Goal: Register for event/course: Sign up to attend an event or enroll in a course

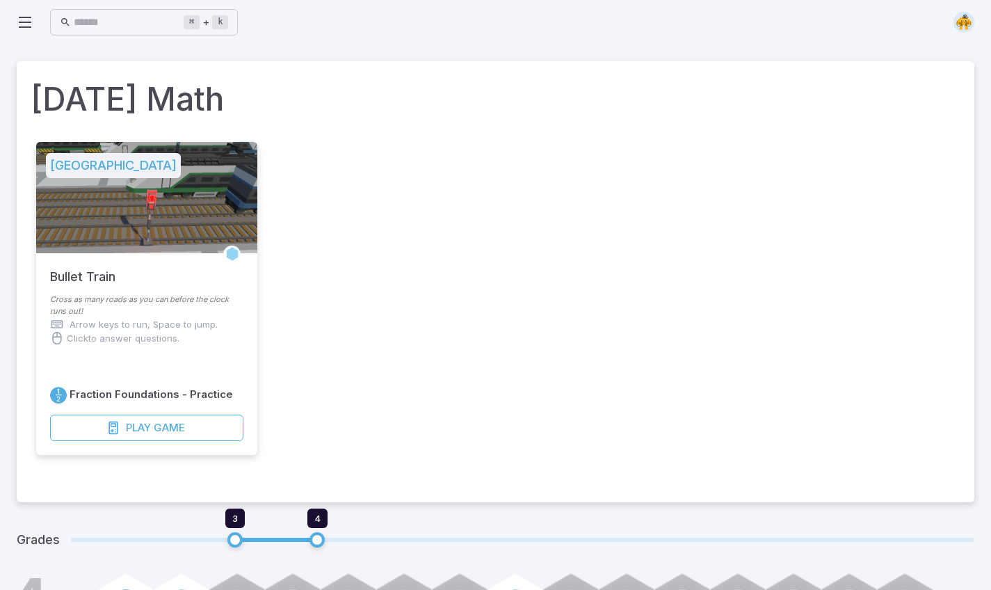
click at [26, 19] on icon at bounding box center [25, 22] width 17 height 17
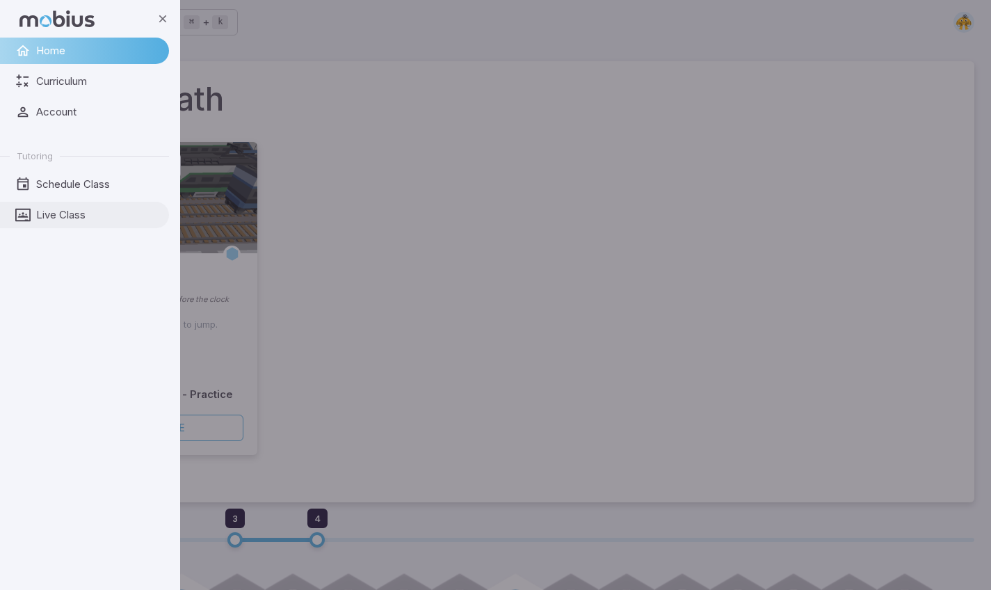
click at [40, 215] on span "Live Class" at bounding box center [97, 214] width 123 height 15
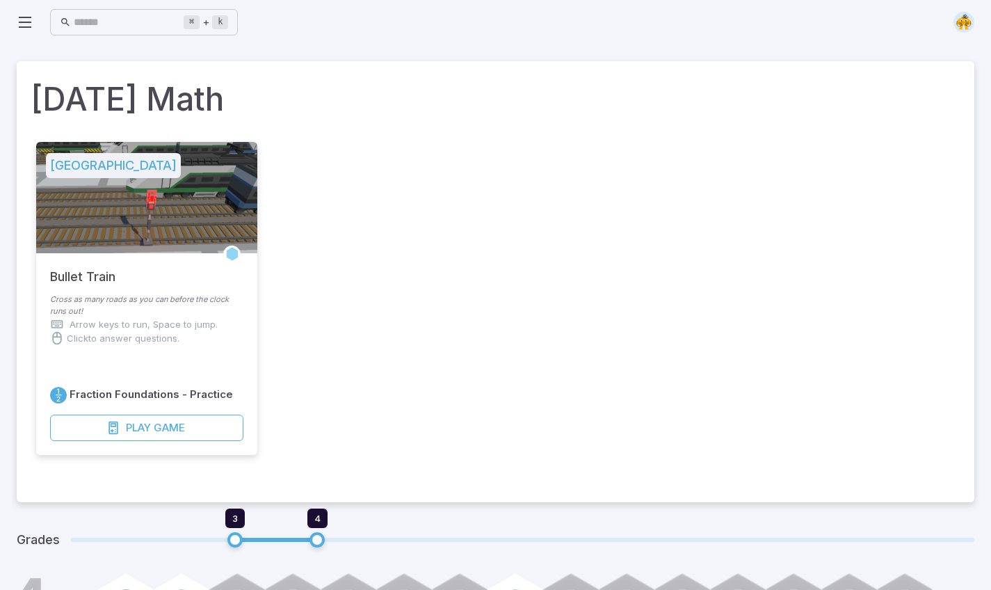
click at [21, 20] on icon at bounding box center [25, 22] width 17 height 17
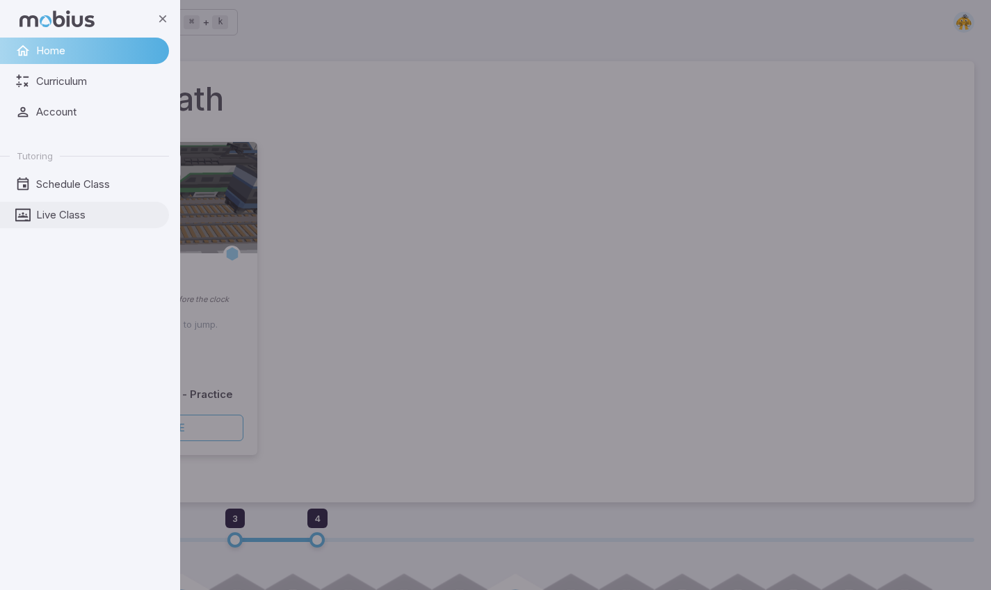
click at [44, 214] on span "Live Class" at bounding box center [97, 214] width 123 height 15
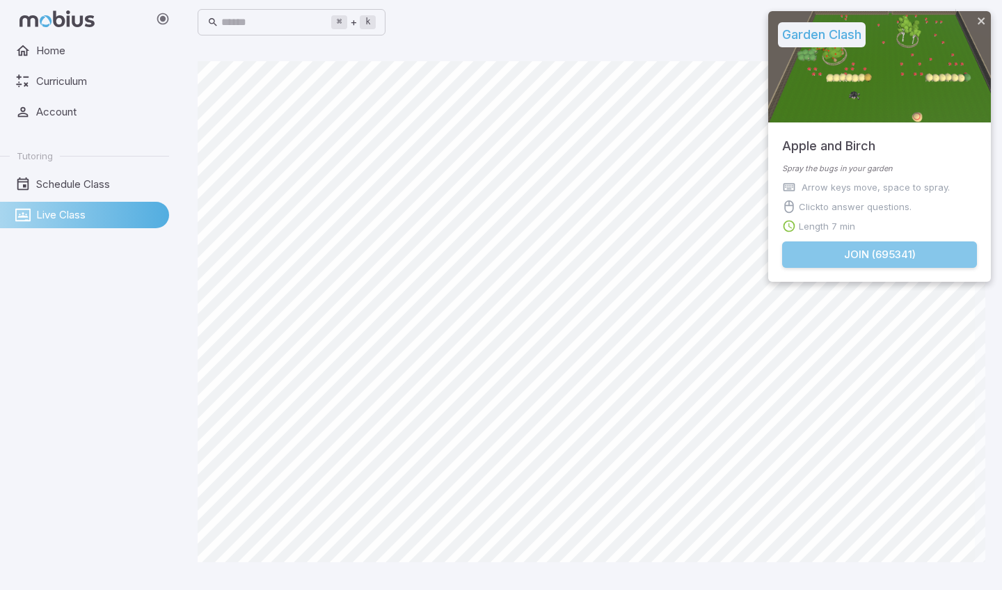
click at [821, 257] on button "Join ( 695341 )" at bounding box center [879, 254] width 195 height 26
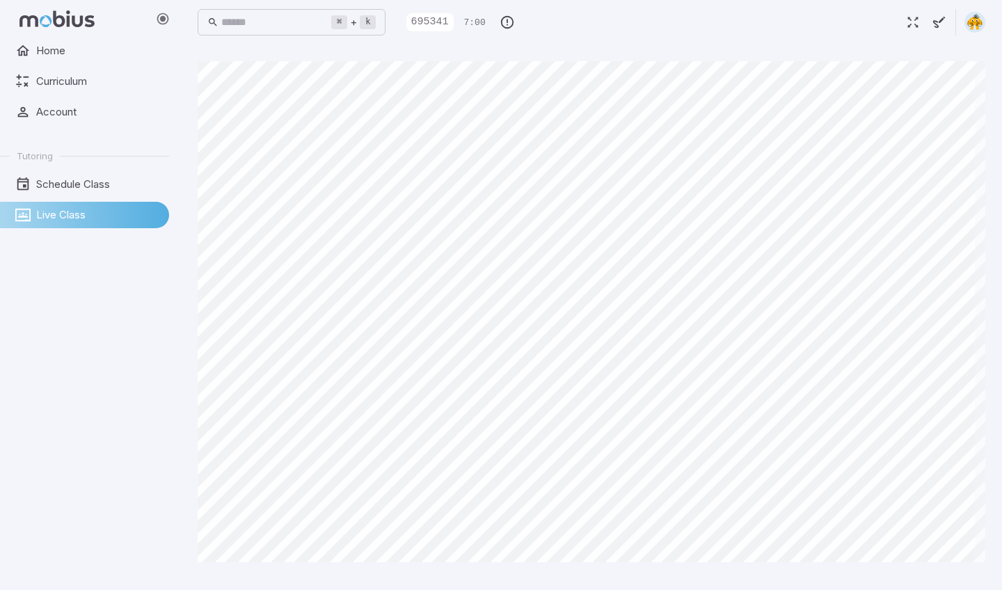
click at [195, 287] on main "Canvas actions 100 % Exit zen mode" at bounding box center [591, 317] width 821 height 545
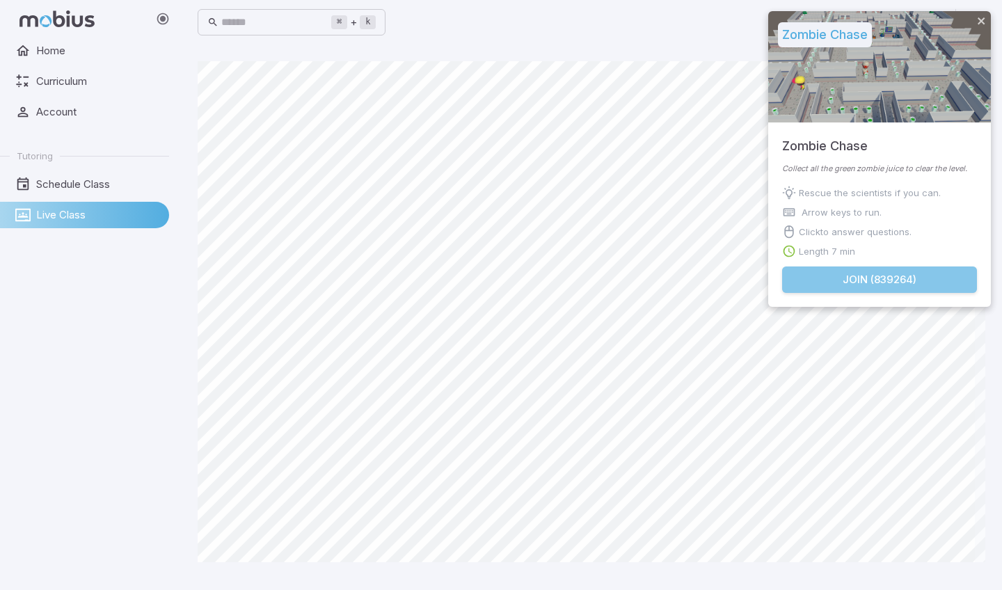
click at [848, 285] on button "Join ( 839264 )" at bounding box center [879, 279] width 195 height 26
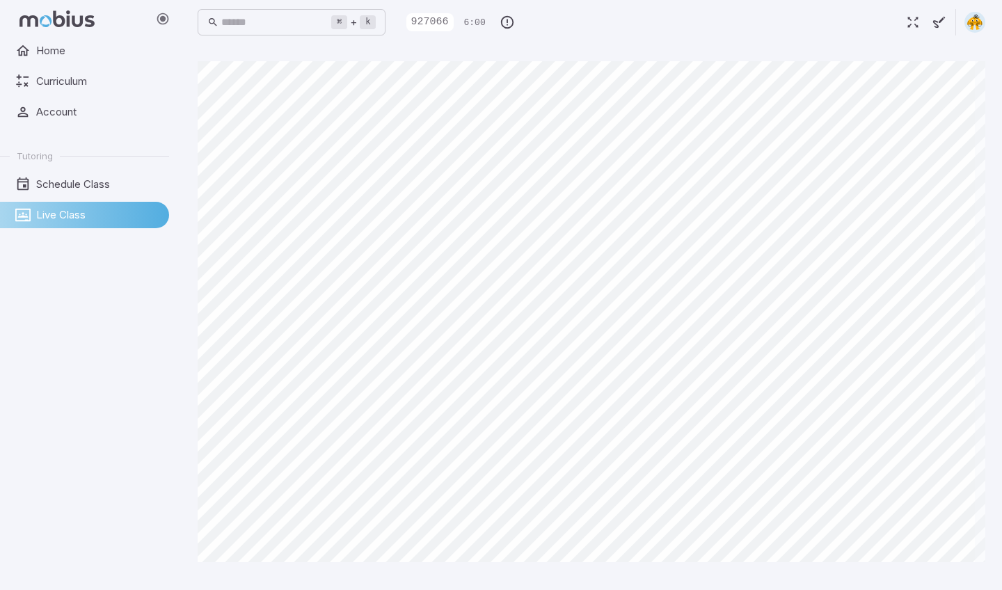
click at [588, 572] on main "Canvas actions 100 % Exit zen mode" at bounding box center [591, 317] width 821 height 545
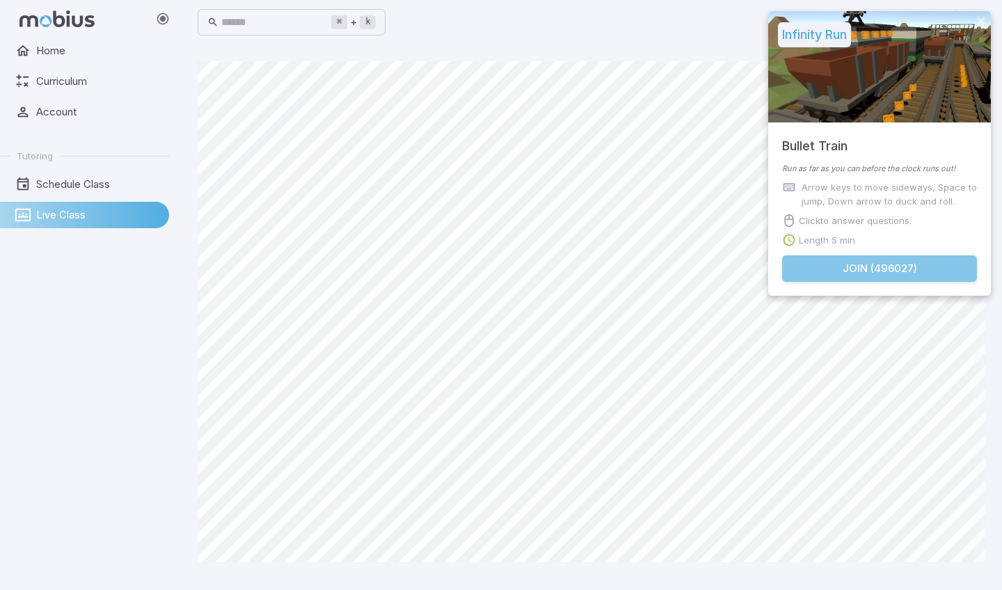
click at [838, 262] on button "Join ( 496027 )" at bounding box center [879, 268] width 195 height 26
